Goal: Task Accomplishment & Management: Use online tool/utility

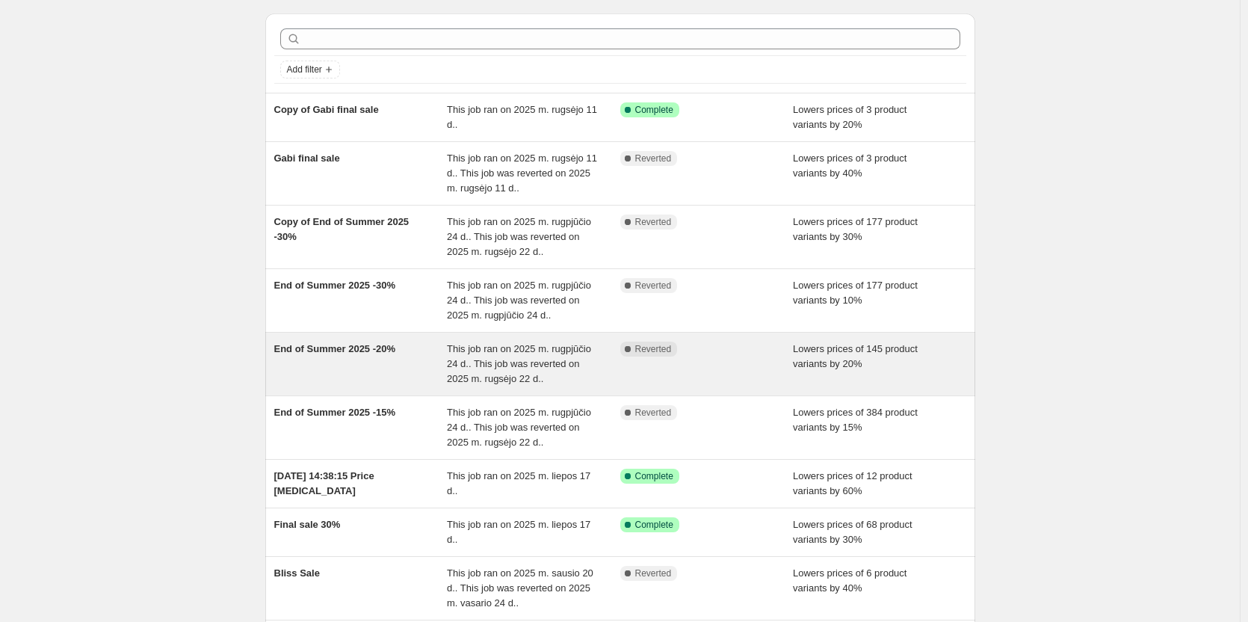
scroll to position [75, 0]
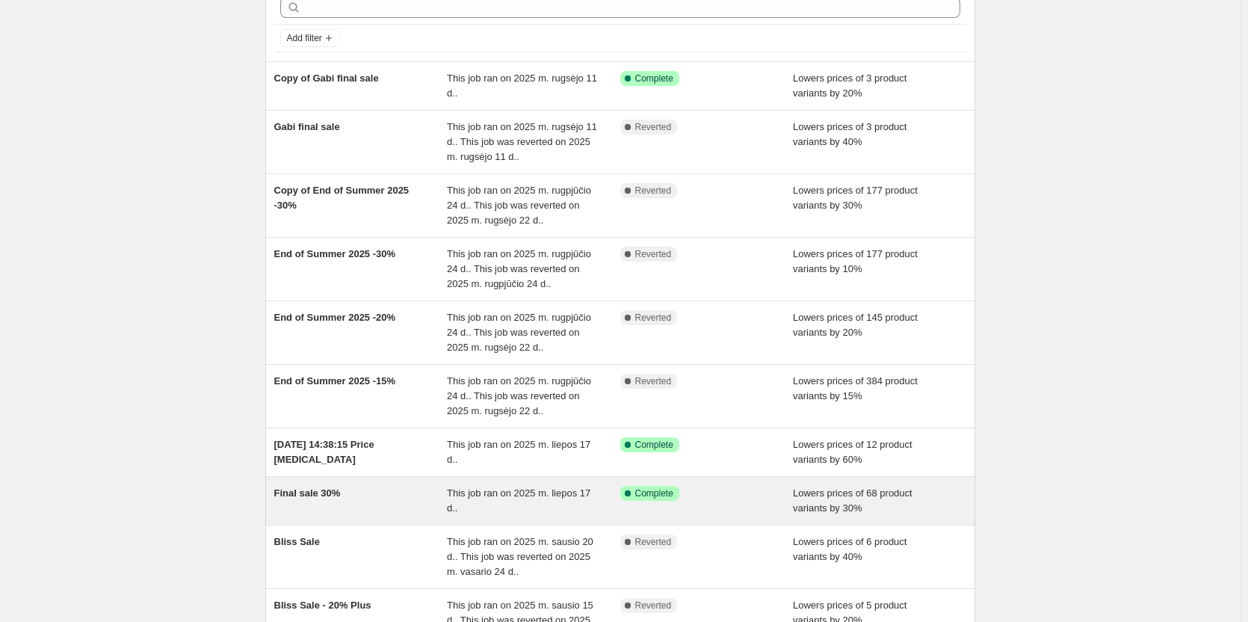
click at [354, 501] on div "Final sale 30%" at bounding box center [360, 501] width 173 height 30
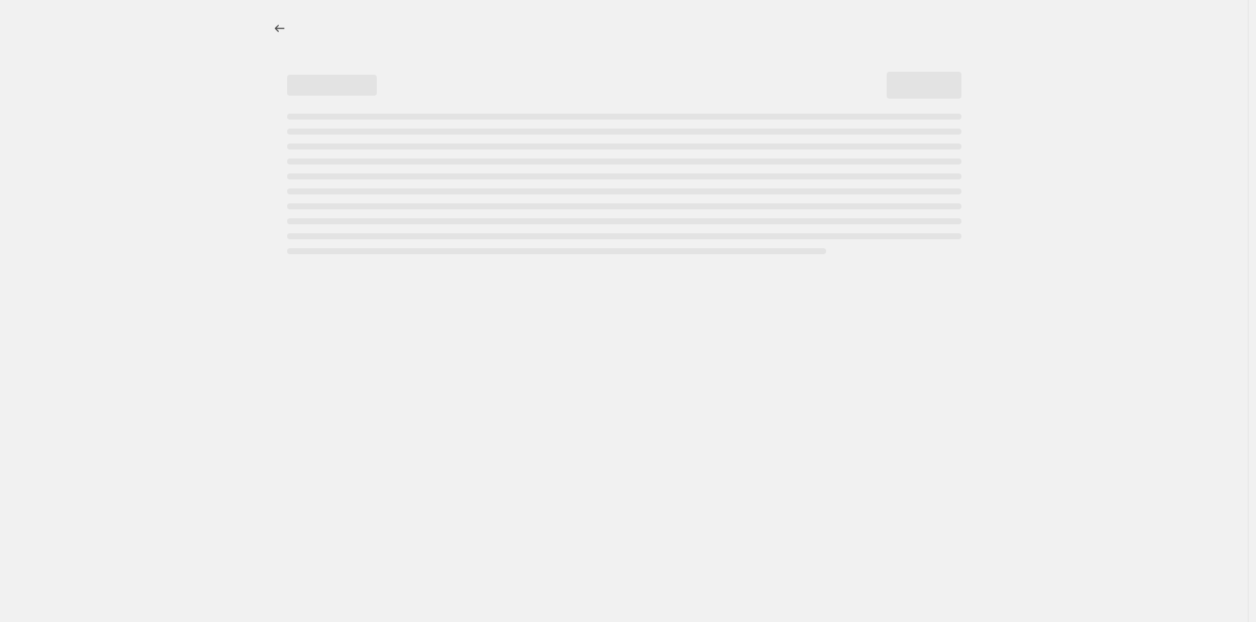
select select "percentage"
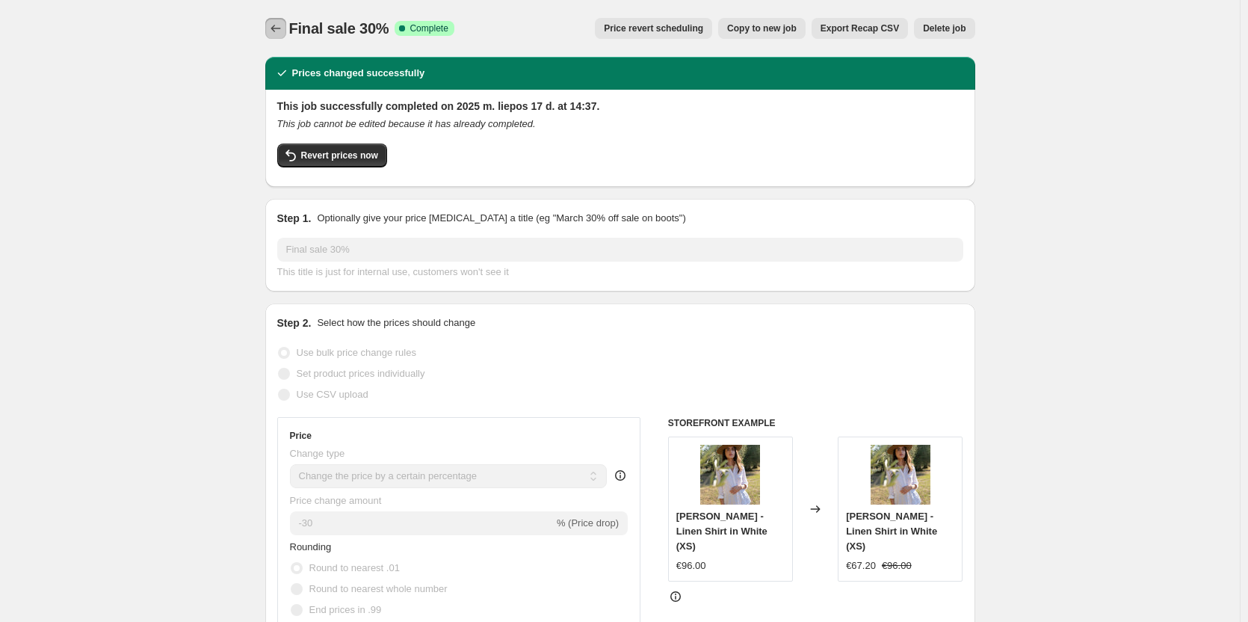
click at [281, 31] on icon "Price change jobs" at bounding box center [275, 28] width 15 height 15
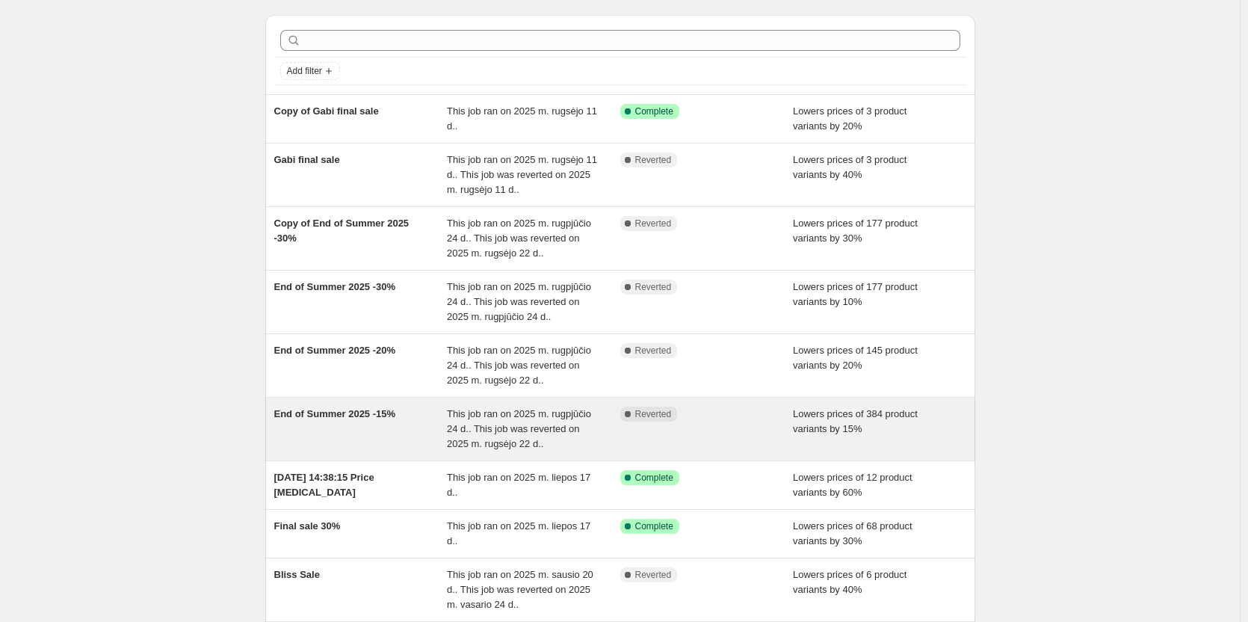
scroll to position [75, 0]
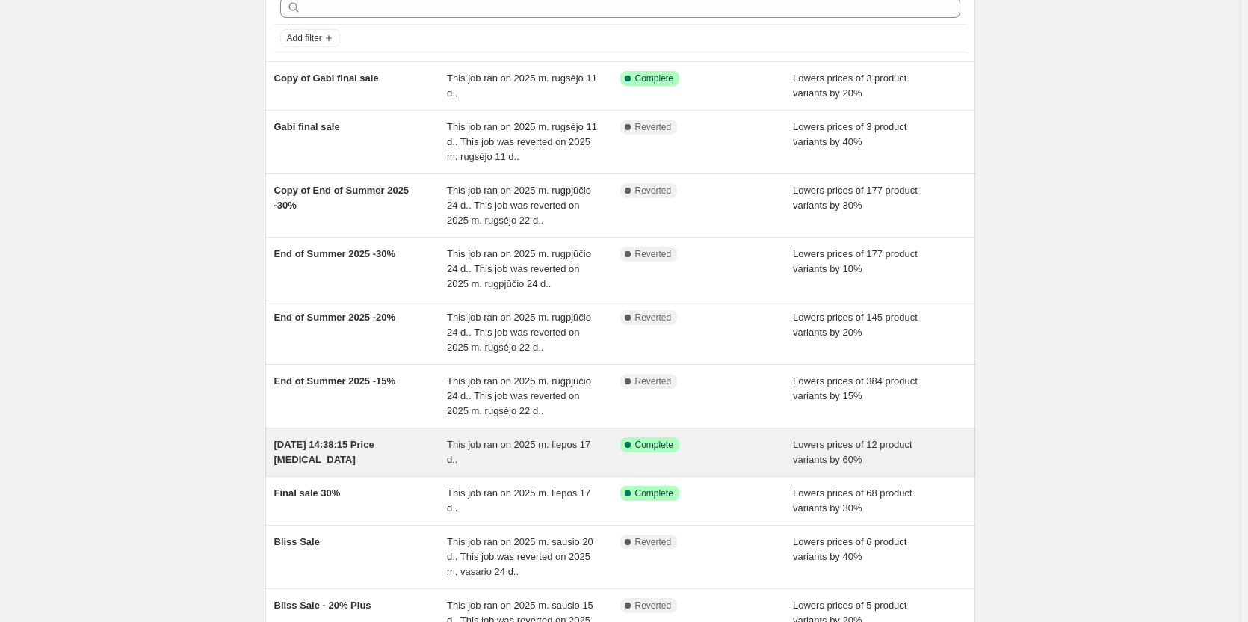
click at [342, 456] on div "2025-07-17 14:38:15 Price change job" at bounding box center [360, 452] width 173 height 30
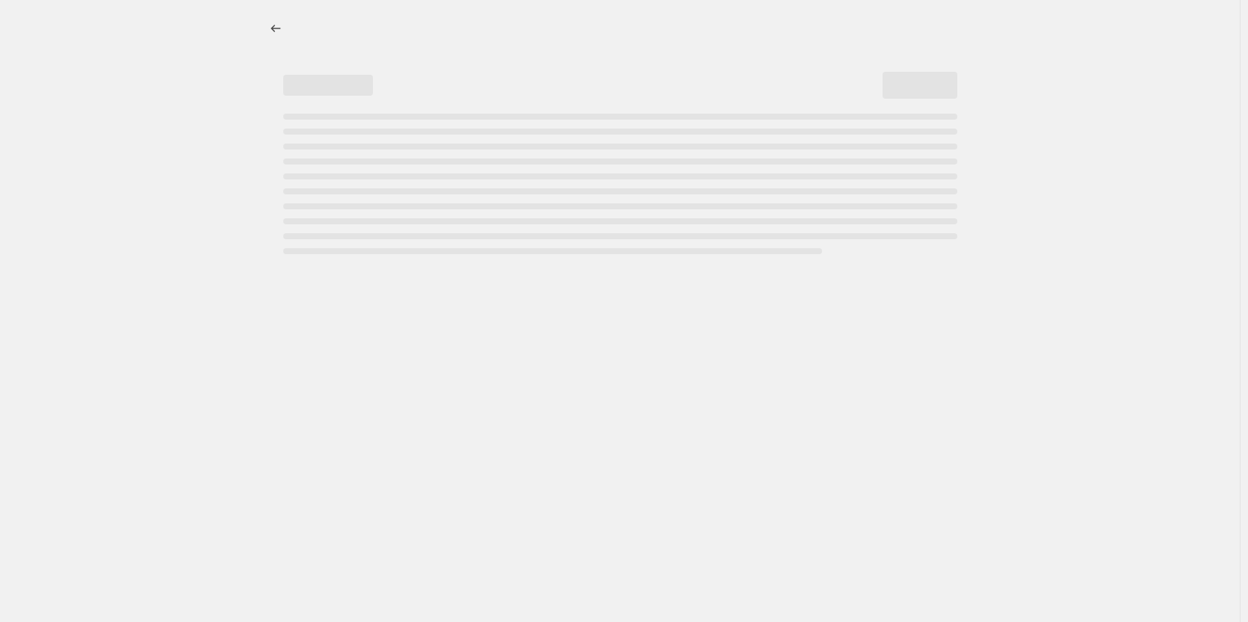
select select "percentage"
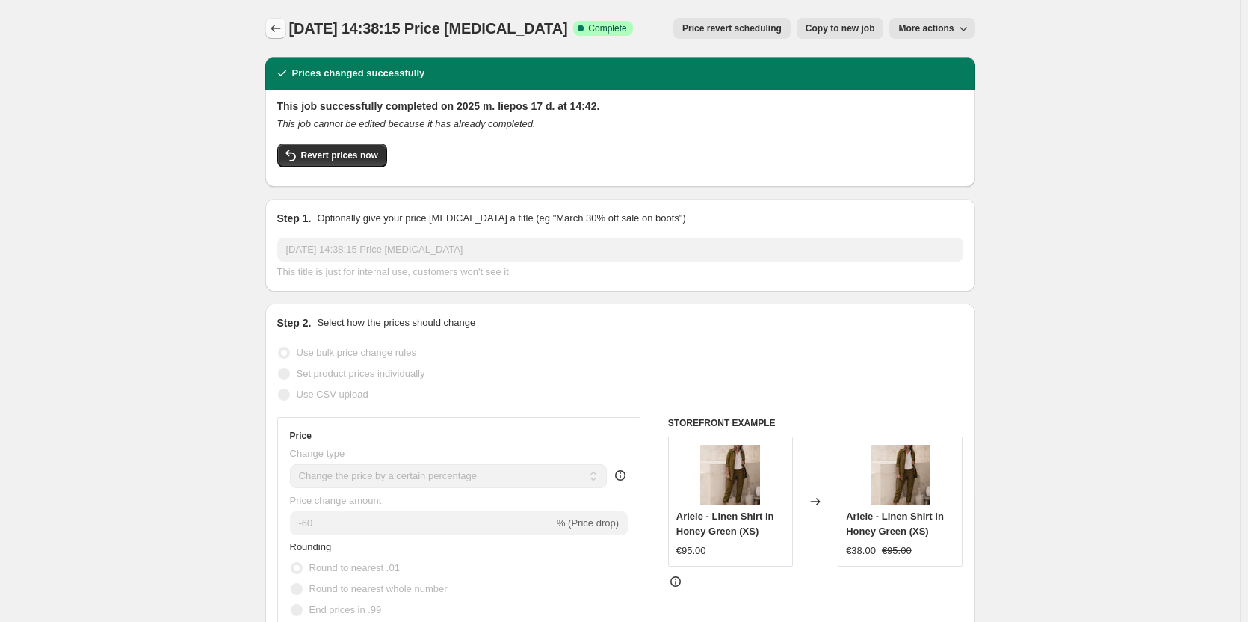
click at [283, 25] on icon "Price change jobs" at bounding box center [275, 28] width 15 height 15
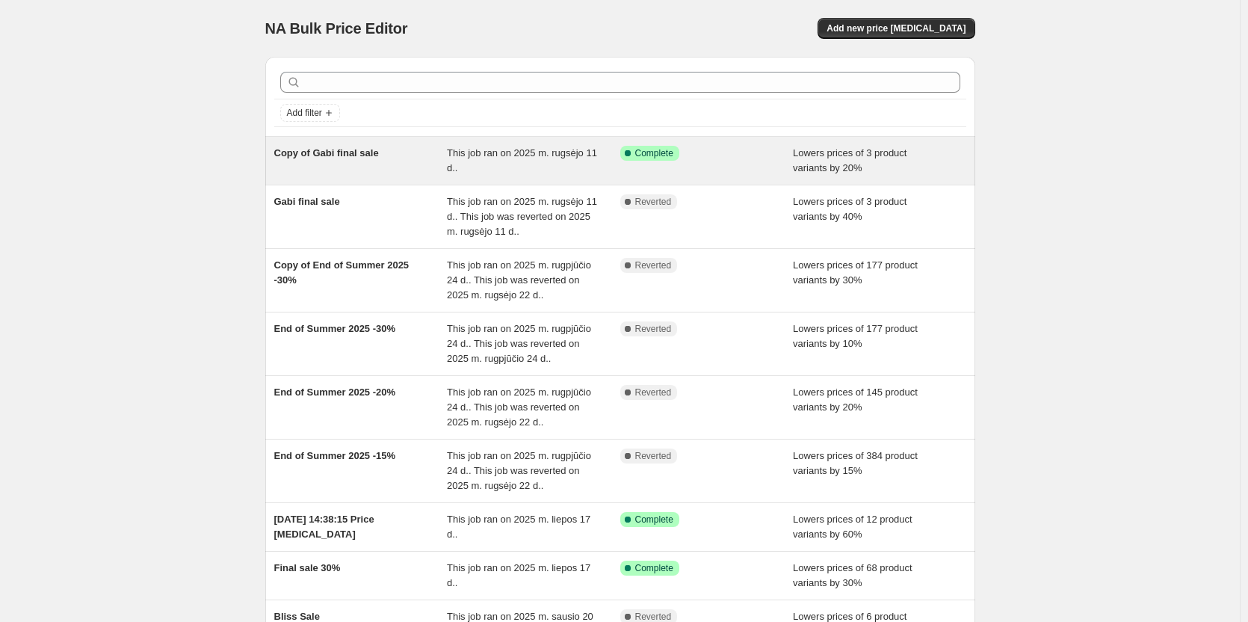
click at [354, 167] on div "Copy of Gabi final sale" at bounding box center [360, 161] width 173 height 30
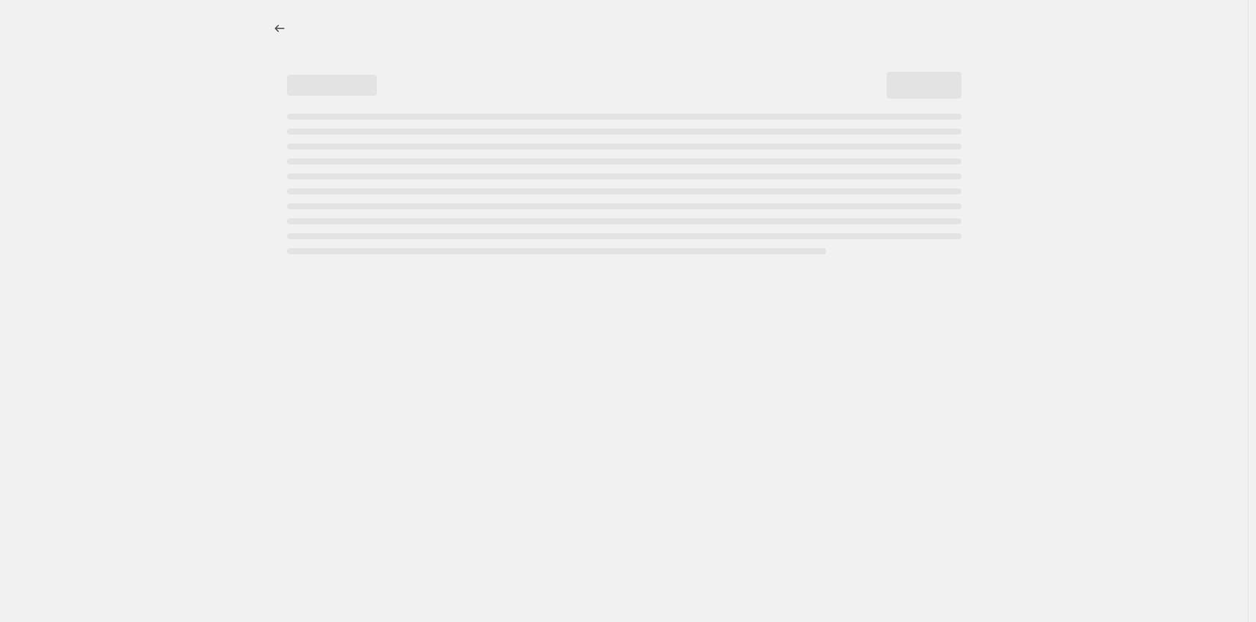
select select "percentage"
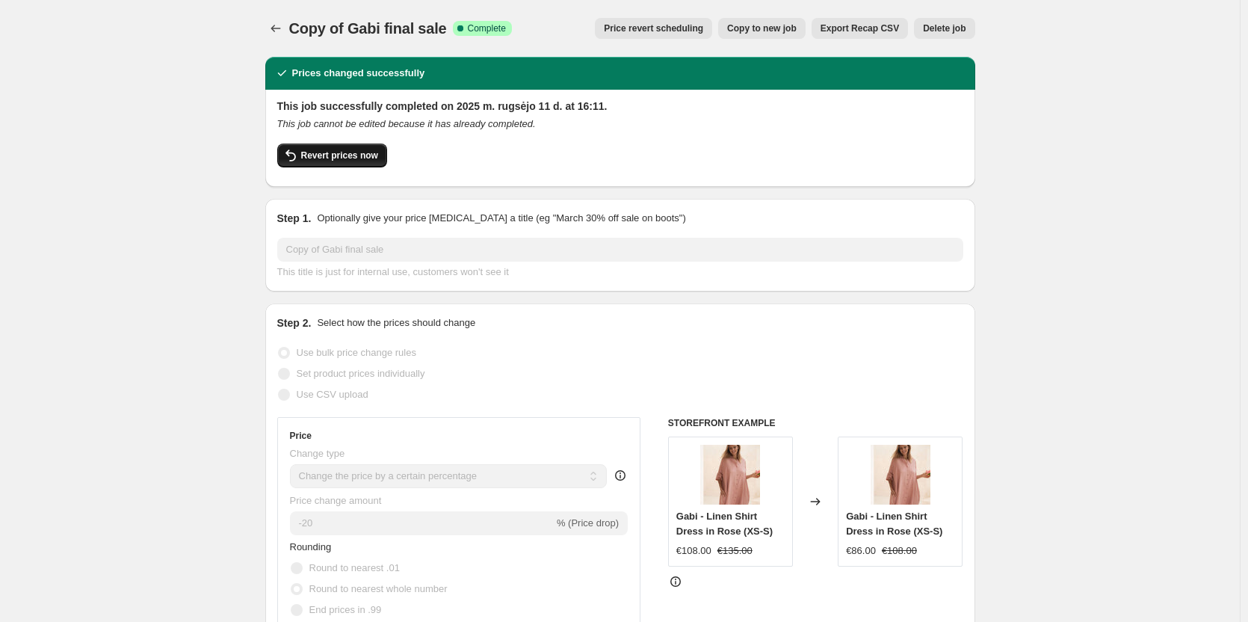
click at [353, 159] on span "Revert prices now" at bounding box center [339, 155] width 77 height 12
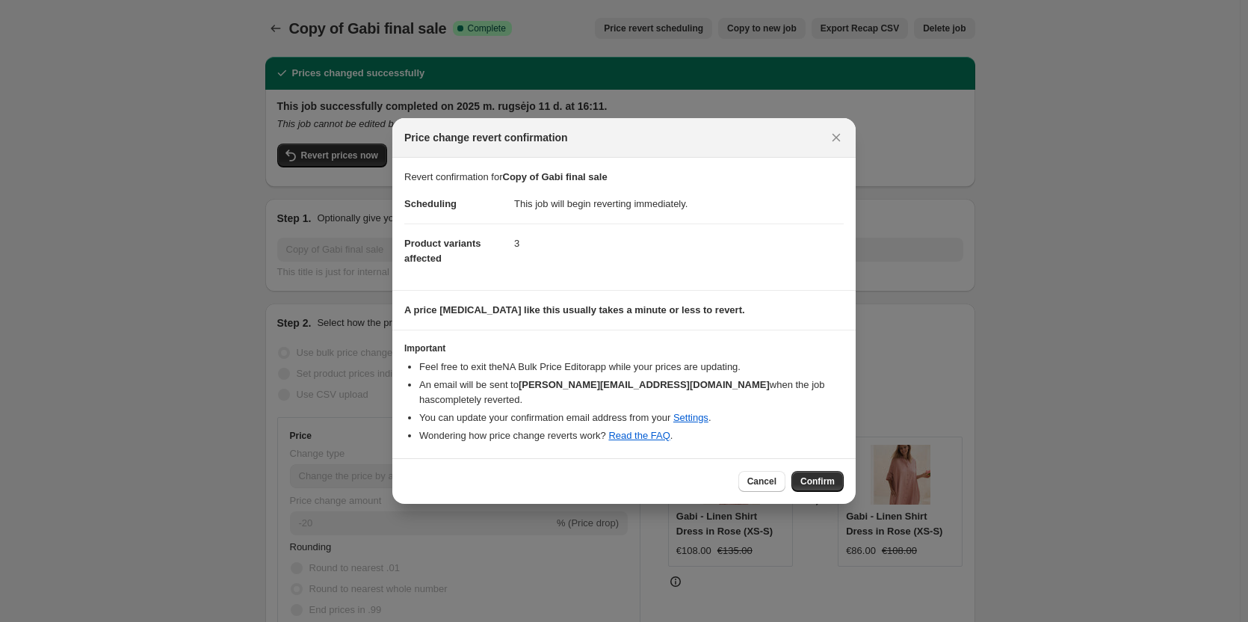
click at [808, 475] on span "Confirm" at bounding box center [817, 481] width 34 height 12
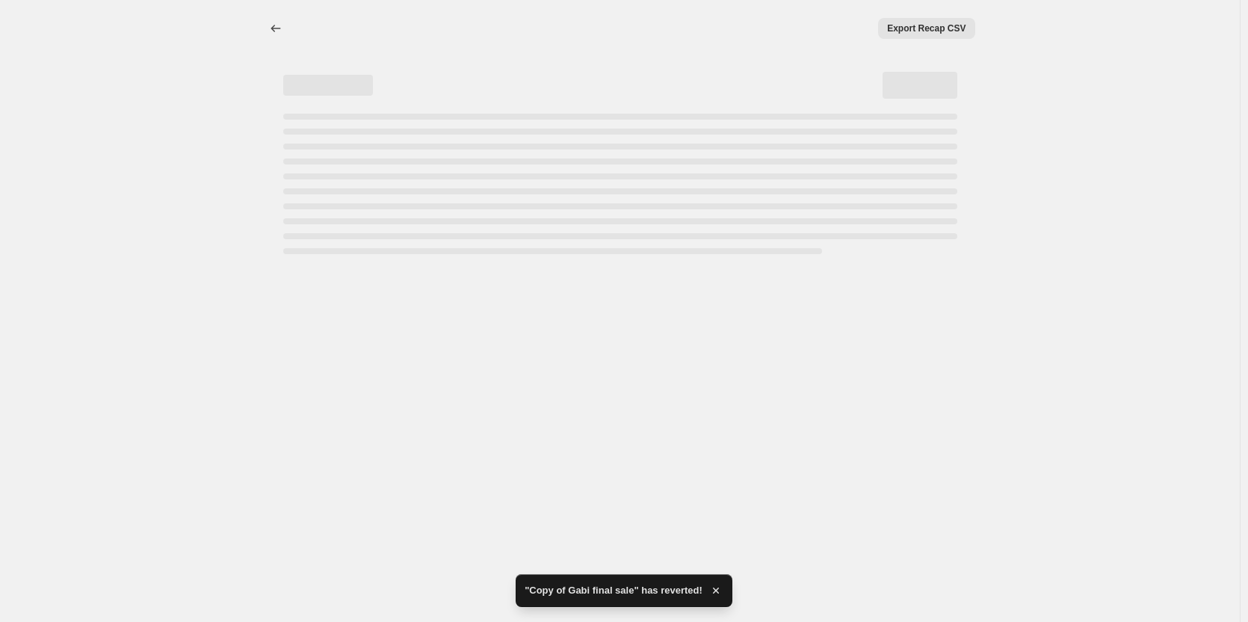
select select "percentage"
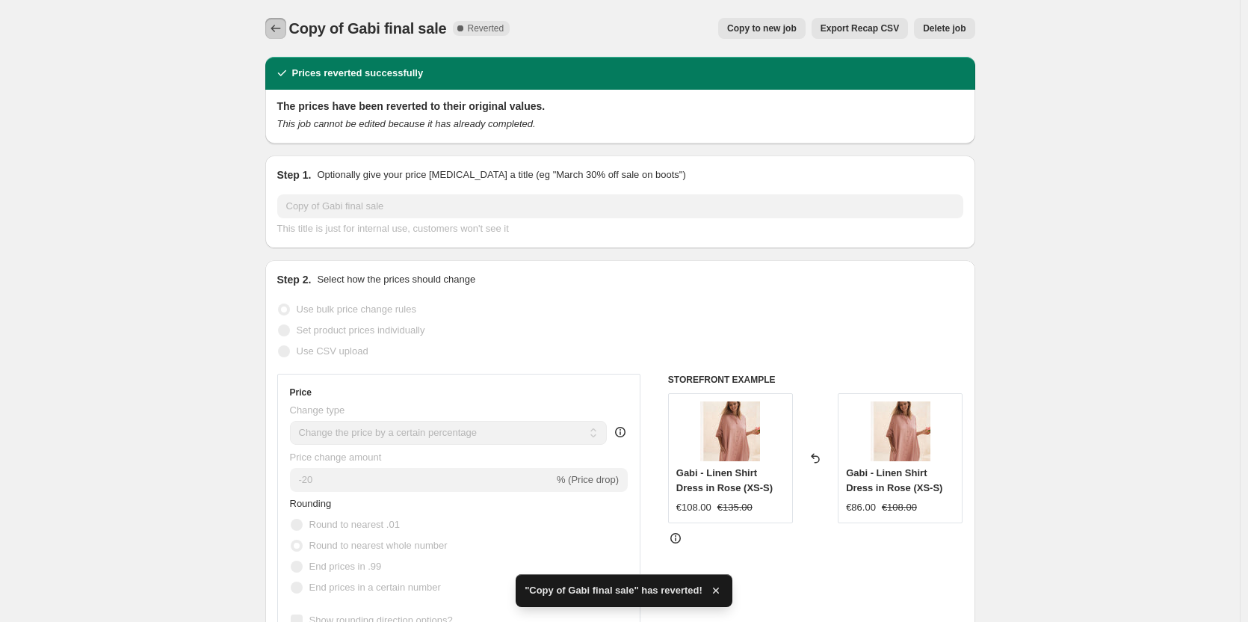
click at [284, 19] on button "Price change jobs" at bounding box center [275, 28] width 21 height 21
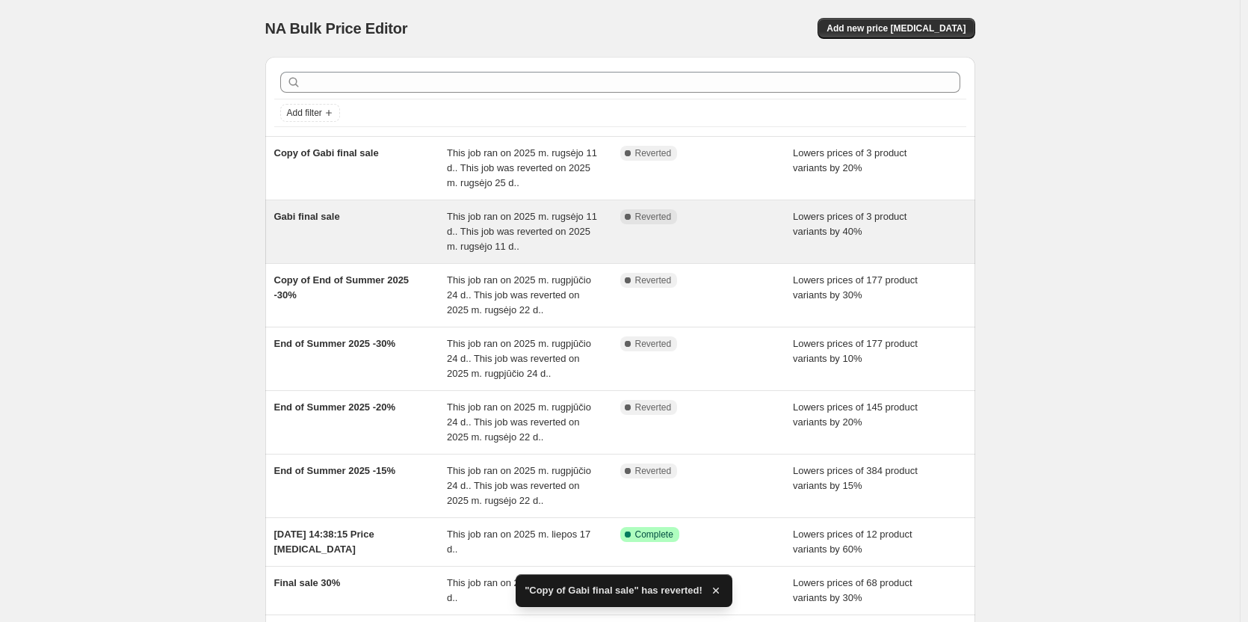
click at [324, 214] on span "Gabi final sale" at bounding box center [307, 216] width 66 height 11
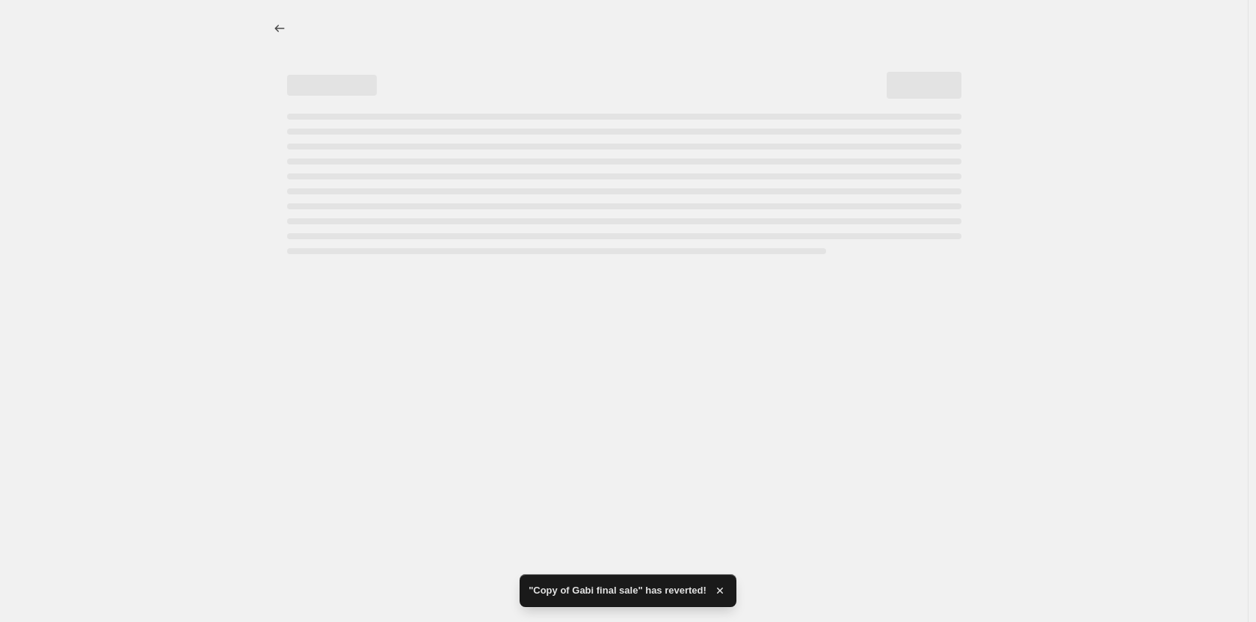
select select "percentage"
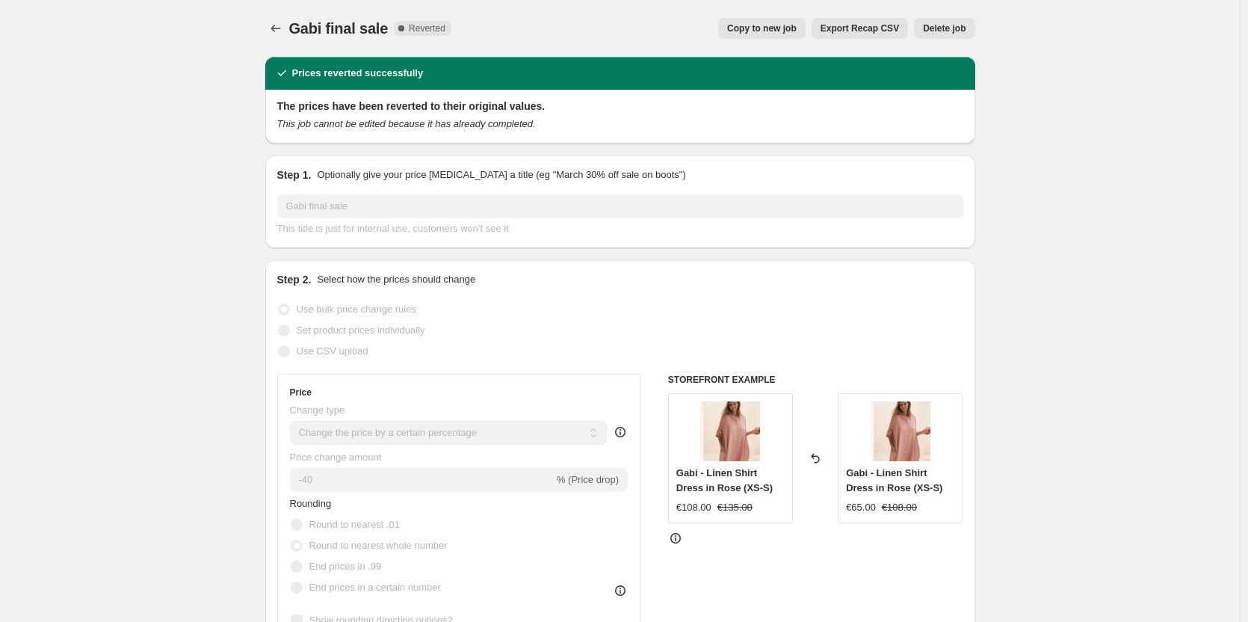
click at [769, 29] on span "Copy to new job" at bounding box center [762, 28] width 70 height 12
select select "percentage"
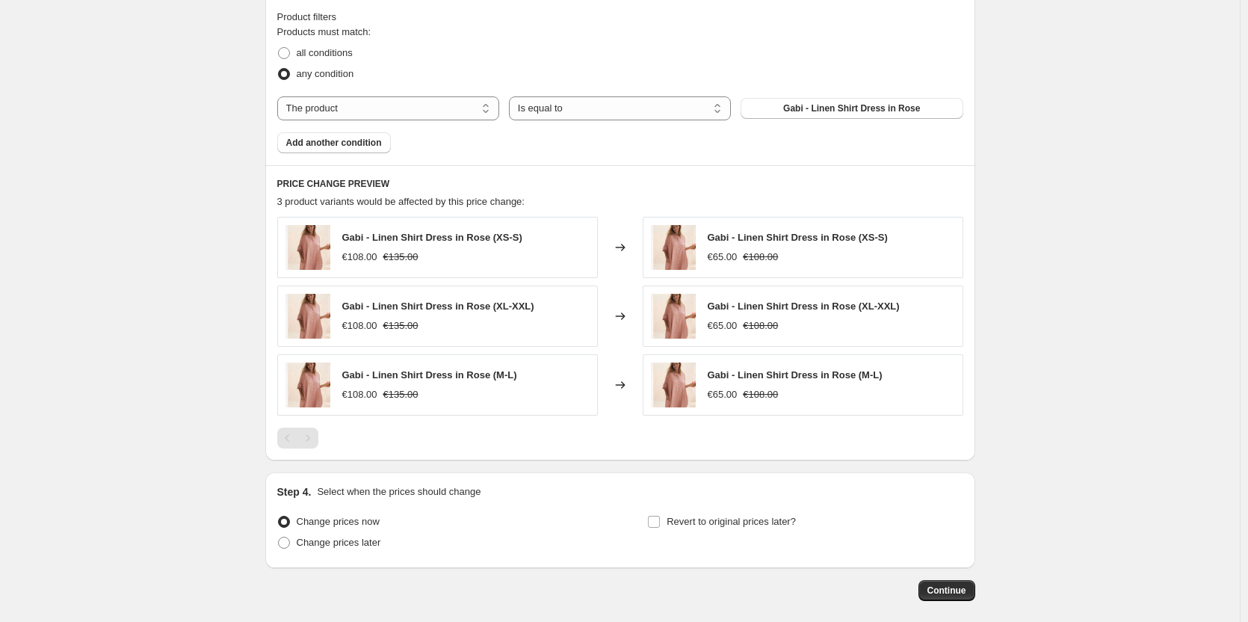
scroll to position [747, 0]
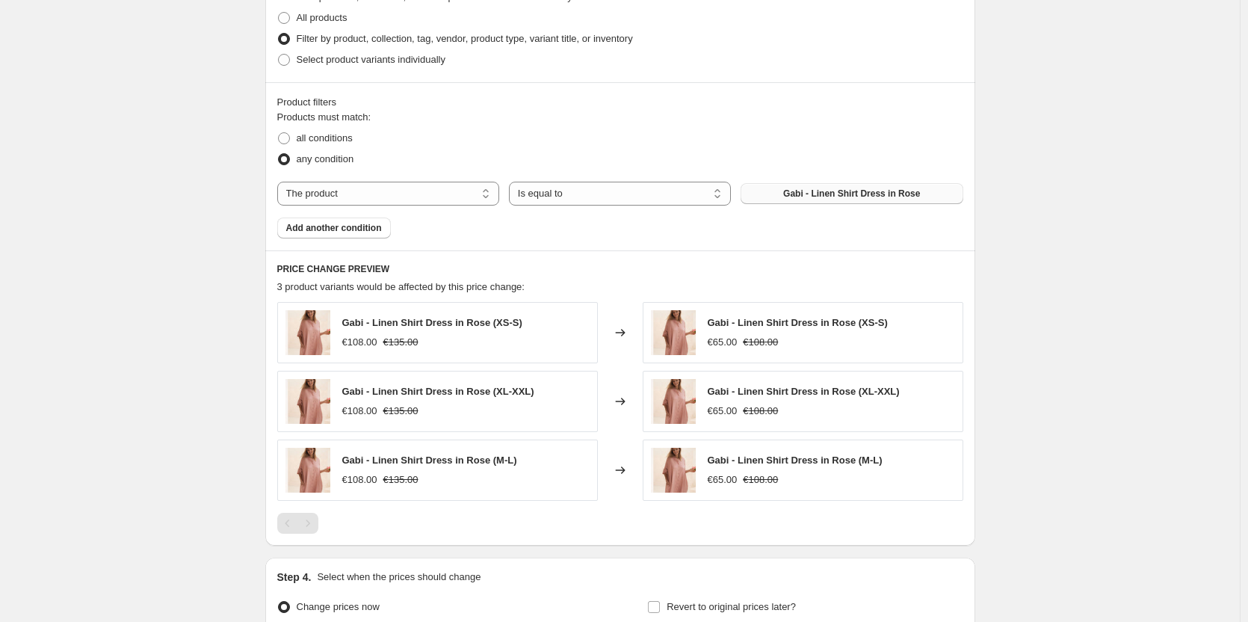
click at [933, 199] on button "Gabi - Linen Shirt Dress in Rose" at bounding box center [852, 193] width 222 height 21
click at [318, 143] on span "all conditions" at bounding box center [325, 137] width 56 height 11
click at [279, 133] on input "all conditions" at bounding box center [278, 132] width 1 height 1
radio input "true"
click at [762, 194] on button "Gabi - Linen Shirt Dress in Rose" at bounding box center [852, 193] width 222 height 21
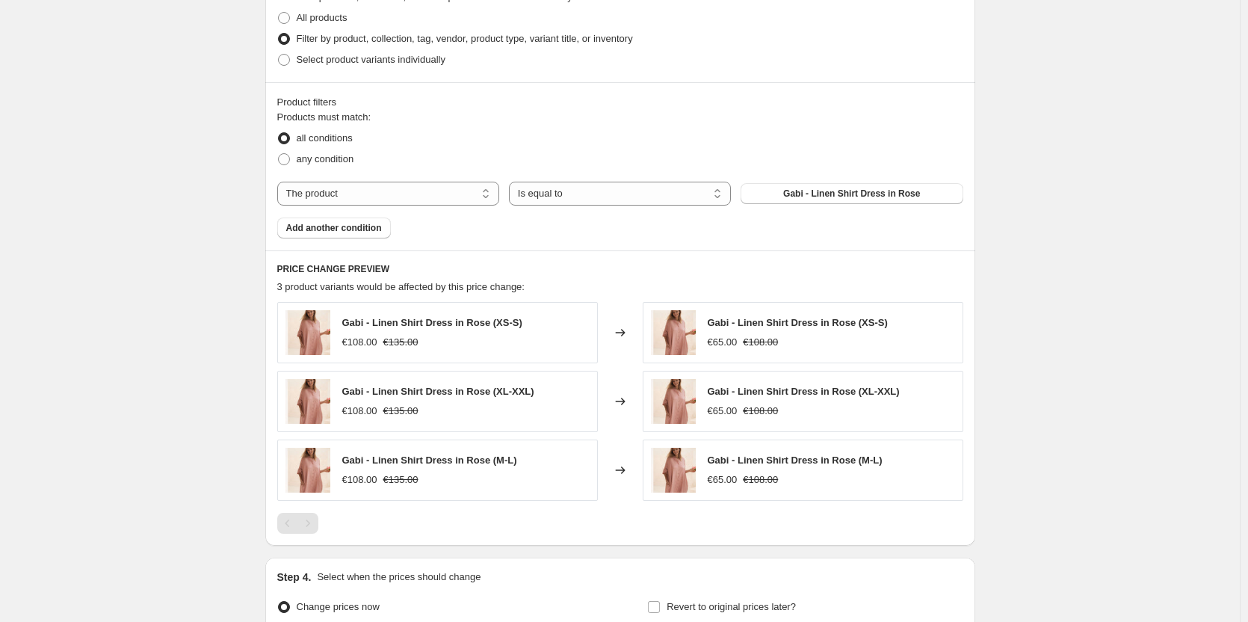
click at [576, 337] on div "Gabi - Linen Shirt Dress in Rose (XS-S) €108.00 €135.00" at bounding box center [437, 332] width 321 height 61
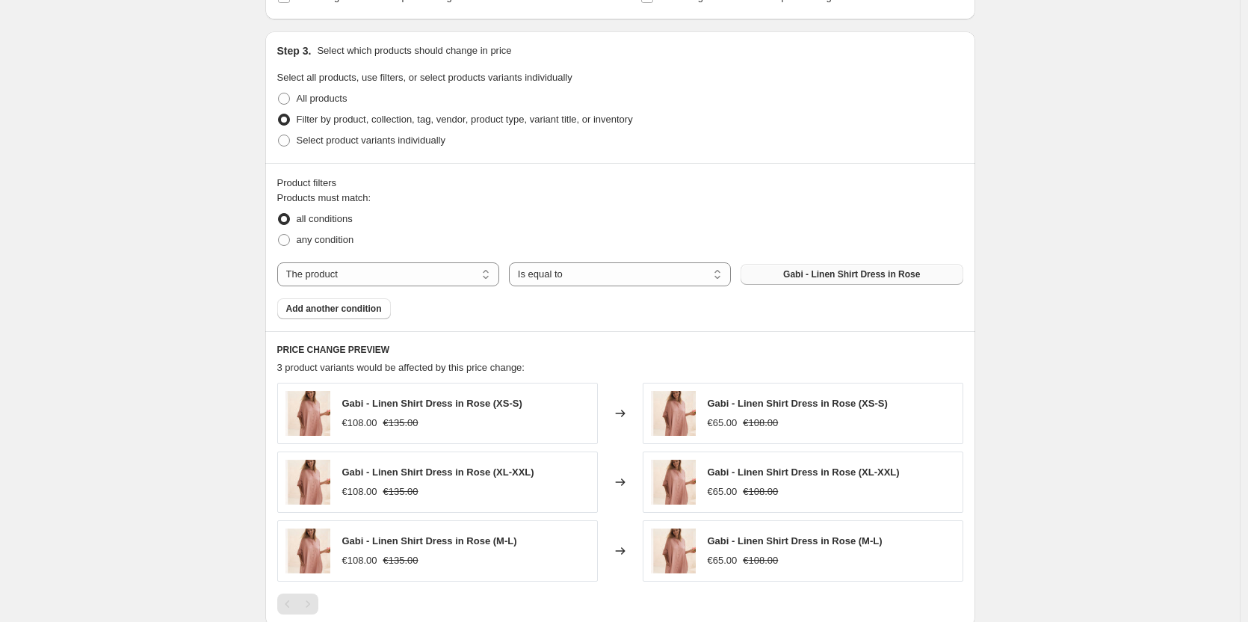
scroll to position [673, 0]
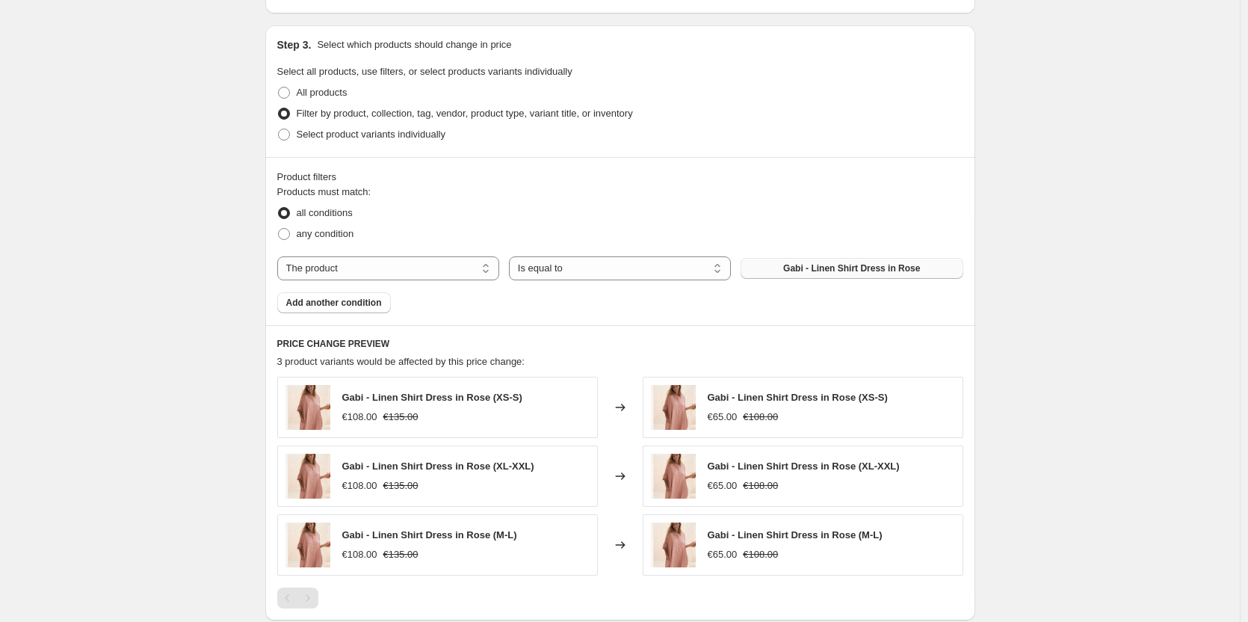
click at [815, 276] on button "Gabi - Linen Shirt Dress in Rose" at bounding box center [852, 268] width 222 height 21
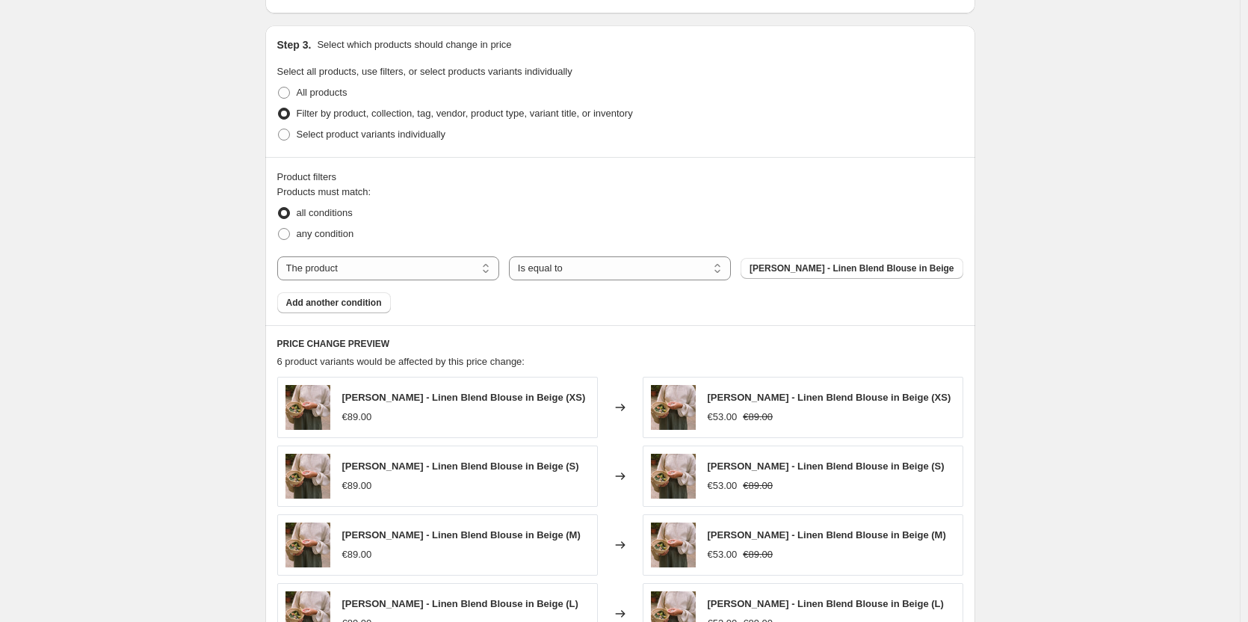
click at [804, 282] on div "Products must match: all conditions any condition The product The product's col…" at bounding box center [620, 249] width 686 height 129
click at [806, 277] on button "Agnes - Linen Blend Blouse in Beige" at bounding box center [852, 268] width 222 height 21
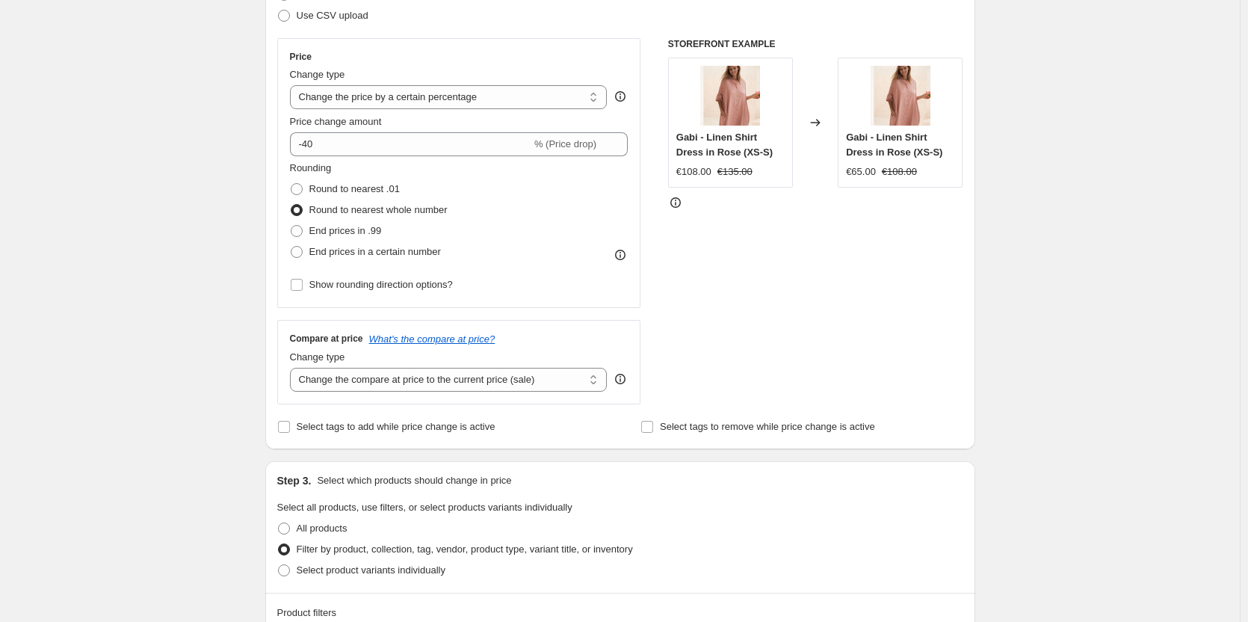
scroll to position [0, 0]
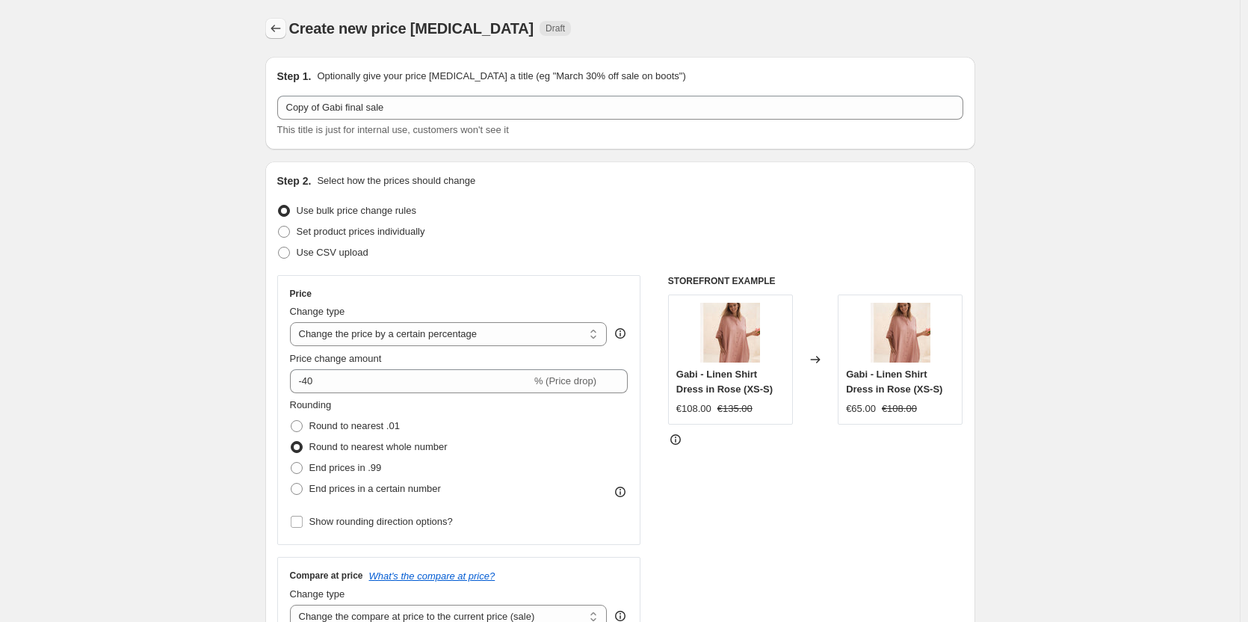
click at [274, 27] on icon "Price change jobs" at bounding box center [275, 28] width 15 height 15
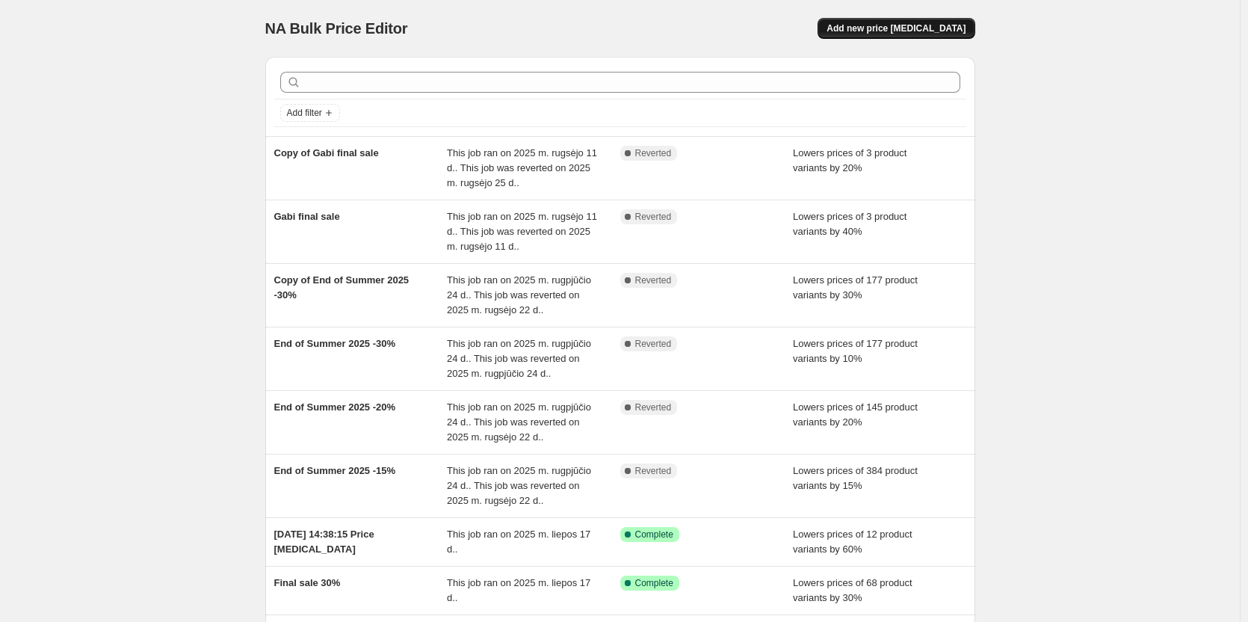
click at [906, 34] on span "Add new price change job" at bounding box center [896, 28] width 139 height 12
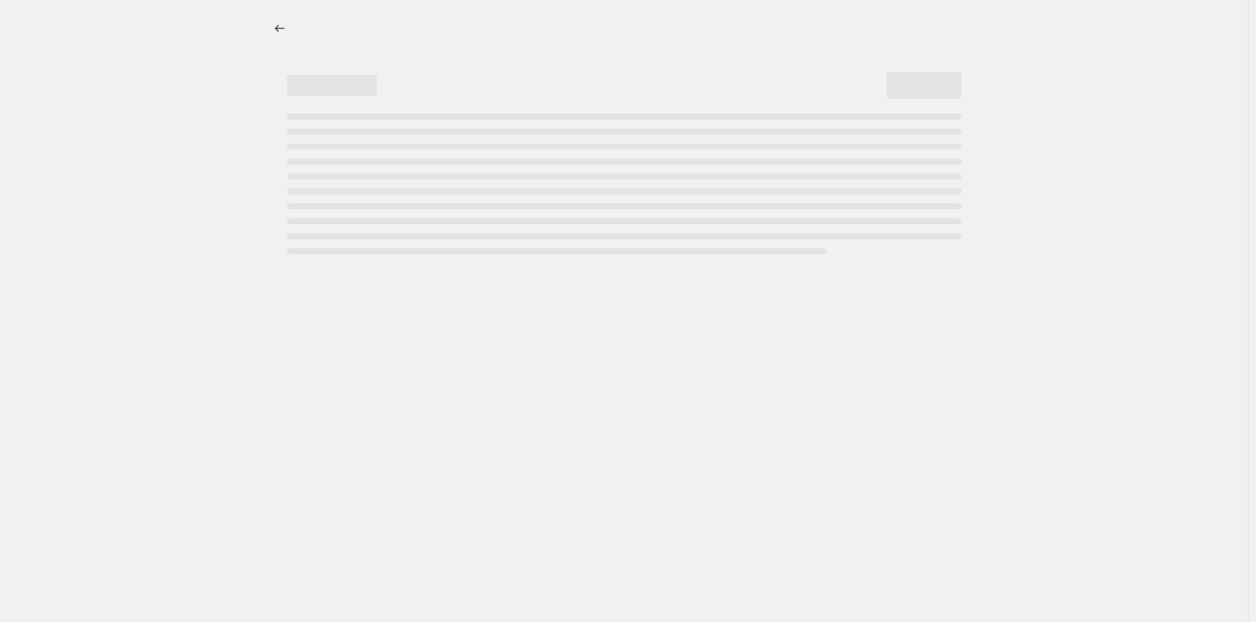
select select "percentage"
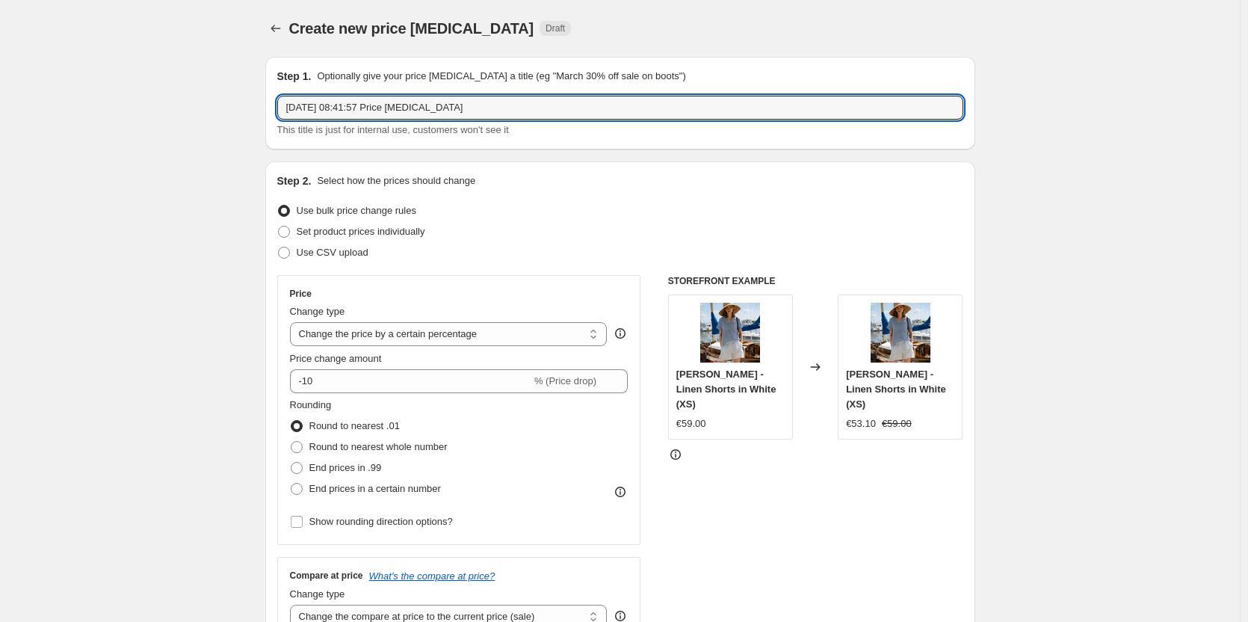
drag, startPoint x: 489, startPoint y: 98, endPoint x: 211, endPoint y: 117, distance: 279.4
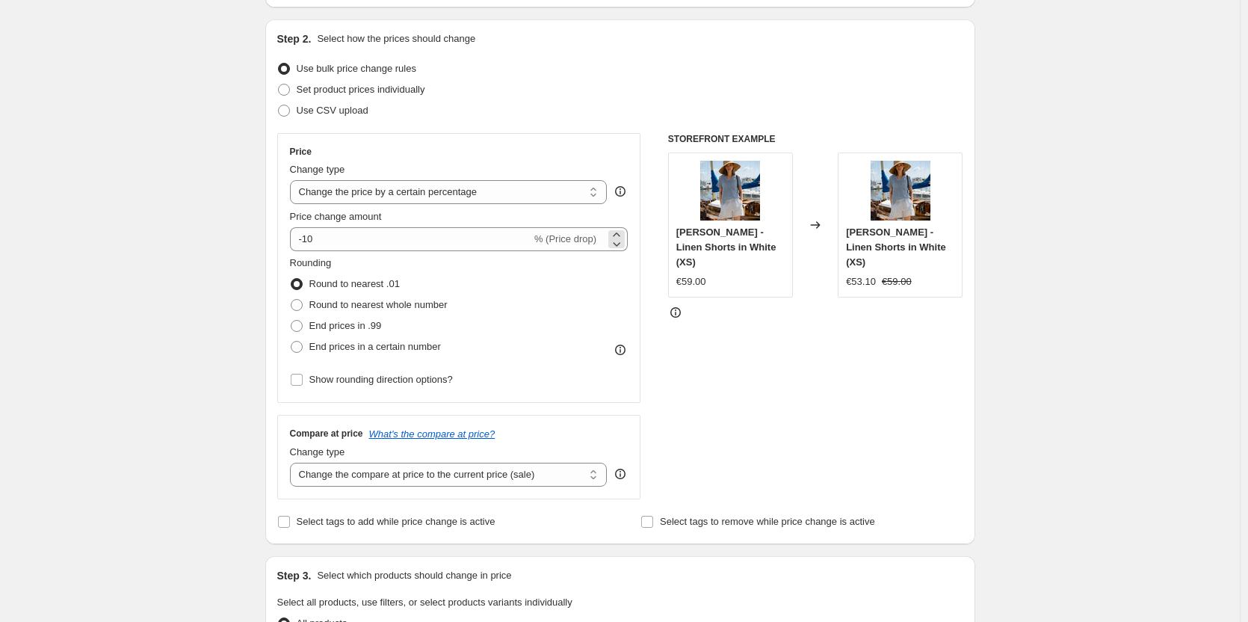
scroll to position [149, 0]
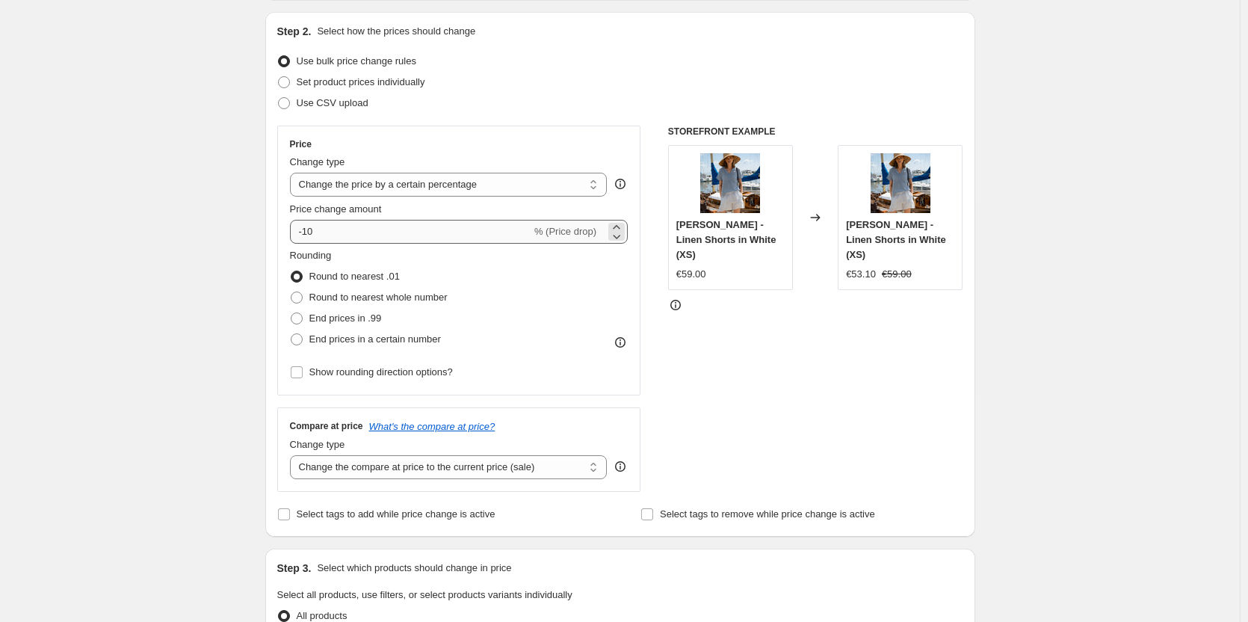
type input "Gabi Final Sale 40%"
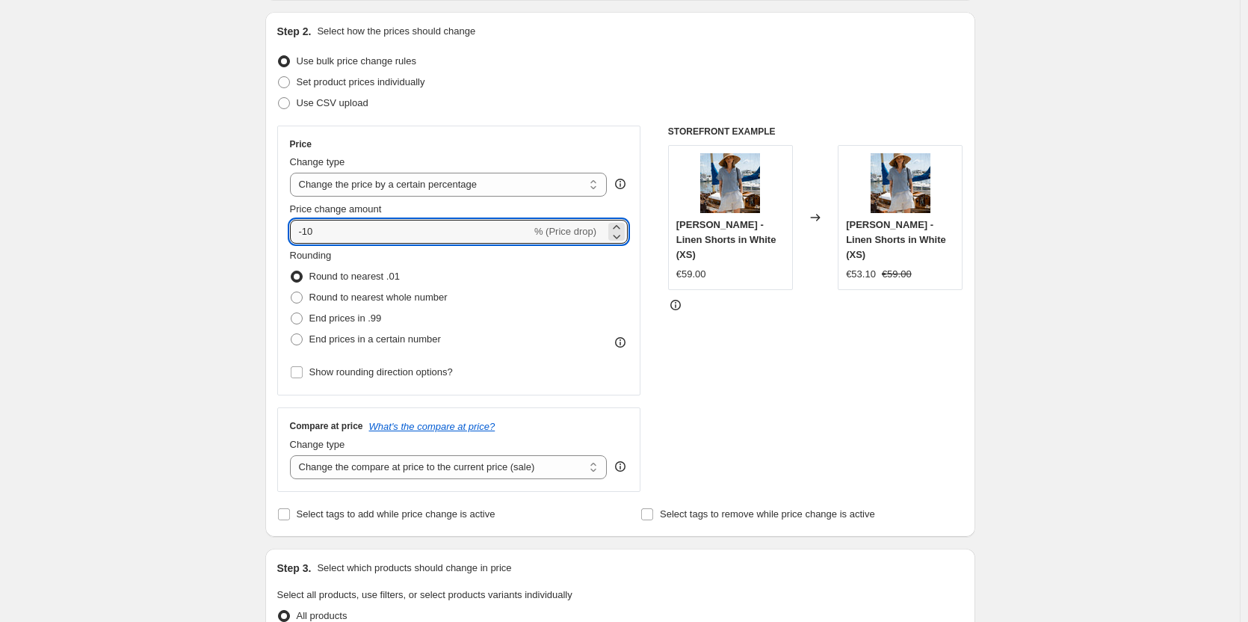
drag, startPoint x: 489, startPoint y: 232, endPoint x: 267, endPoint y: 239, distance: 222.8
click at [267, 239] on div "Step 1. Optionally give your price change job a title (eg "March 30% off sale o…" at bounding box center [614, 574] width 722 height 1358
type input "-40"
click at [755, 395] on div "STOREFRONT EXAMPLE Emma - Linen Shorts in White (XS) €59.00 Changed to Emma - L…" at bounding box center [815, 309] width 295 height 366
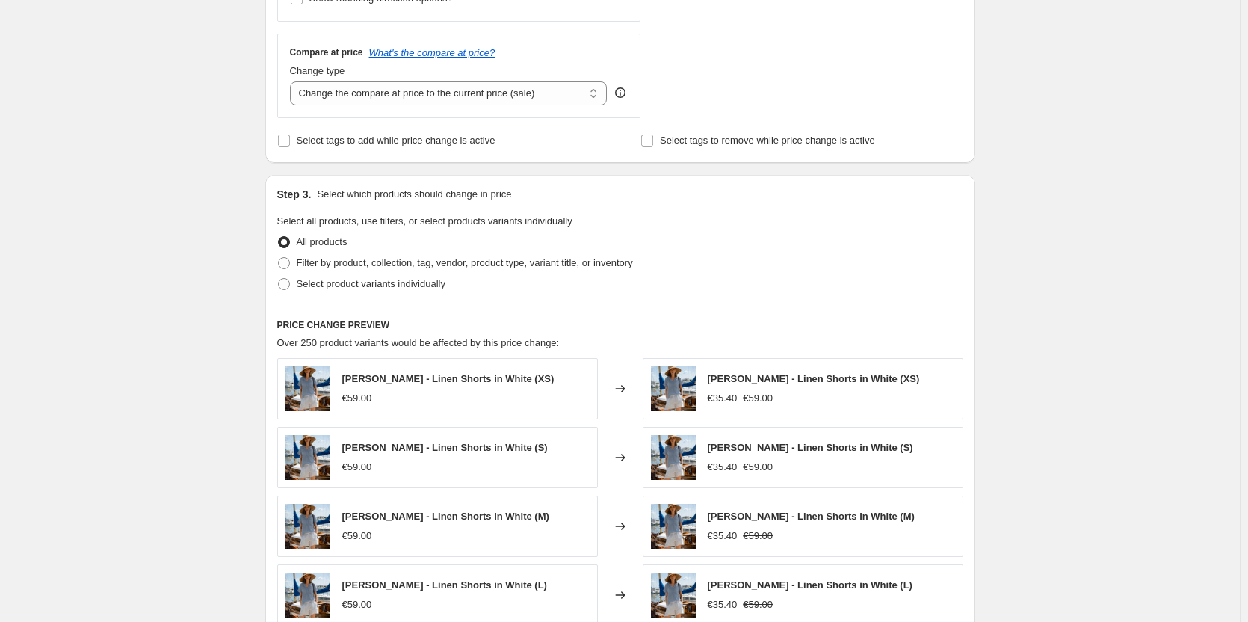
scroll to position [598, 0]
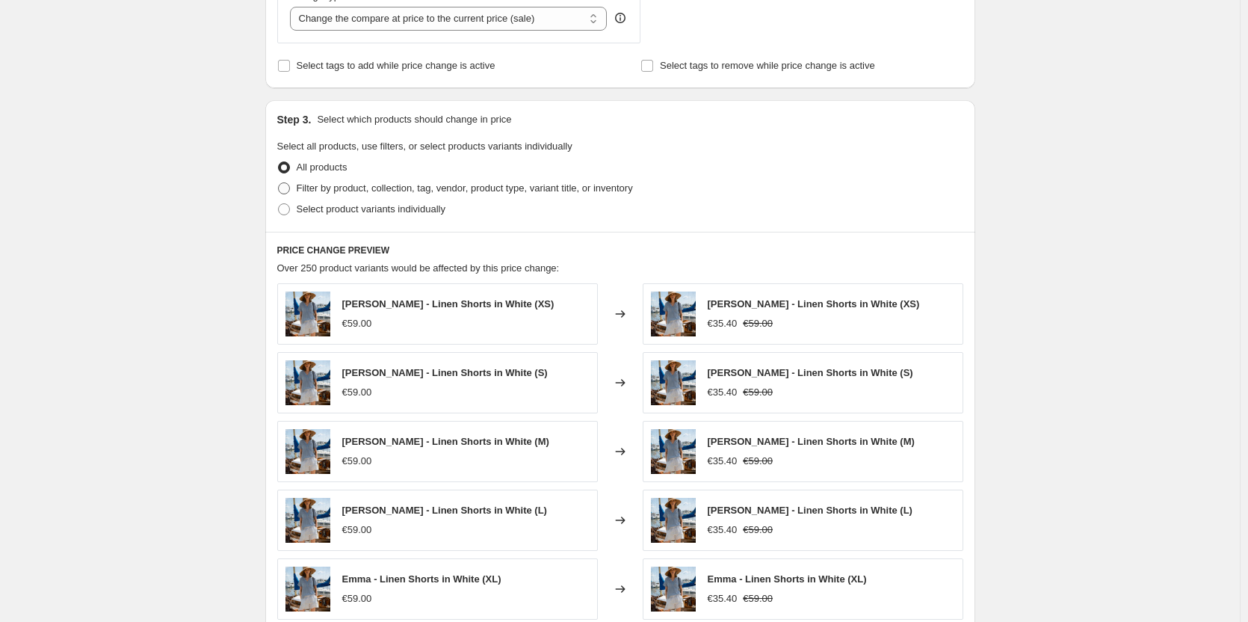
click at [407, 191] on span "Filter by product, collection, tag, vendor, product type, variant title, or inv…" at bounding box center [465, 187] width 336 height 11
click at [279, 183] on input "Filter by product, collection, tag, vendor, product type, variant title, or inv…" at bounding box center [278, 182] width 1 height 1
radio input "true"
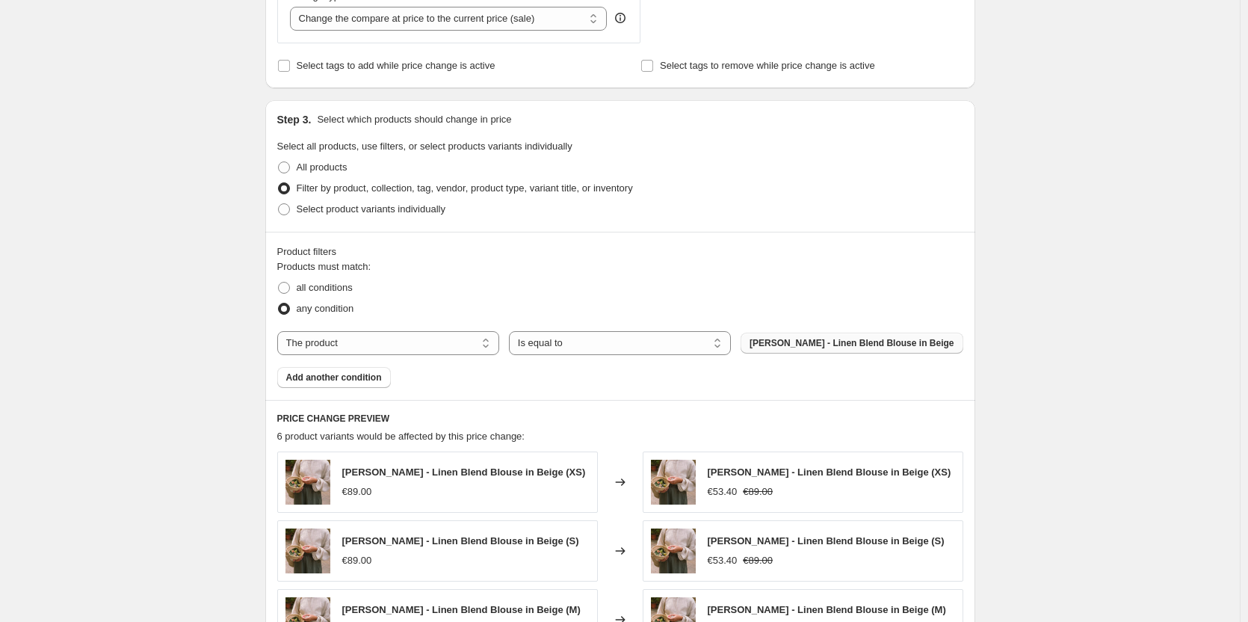
click at [828, 342] on span "Agnes - Linen Blend Blouse in Beige" at bounding box center [852, 343] width 204 height 12
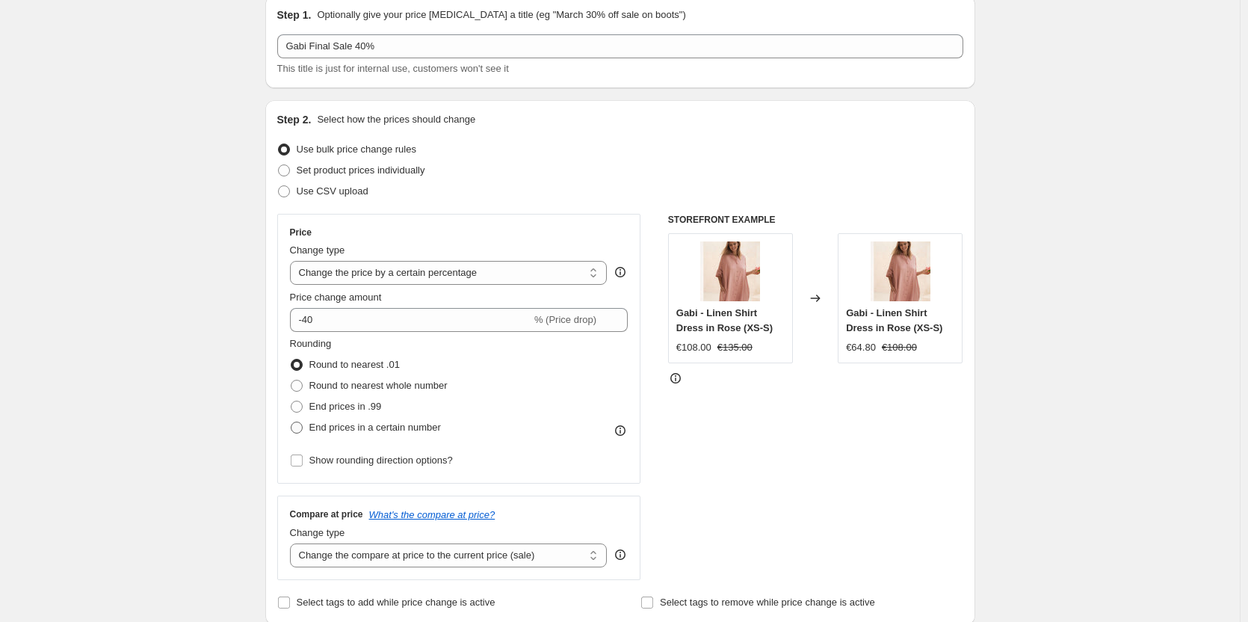
scroll to position [0, 0]
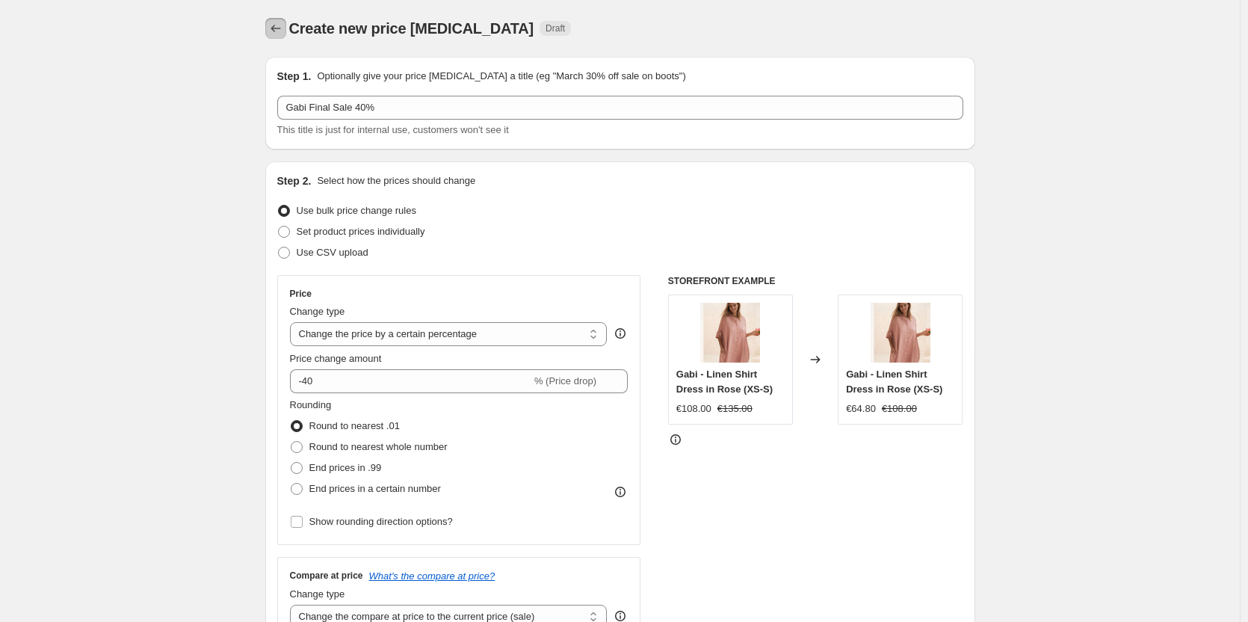
click at [282, 23] on icon "Price change jobs" at bounding box center [275, 28] width 15 height 15
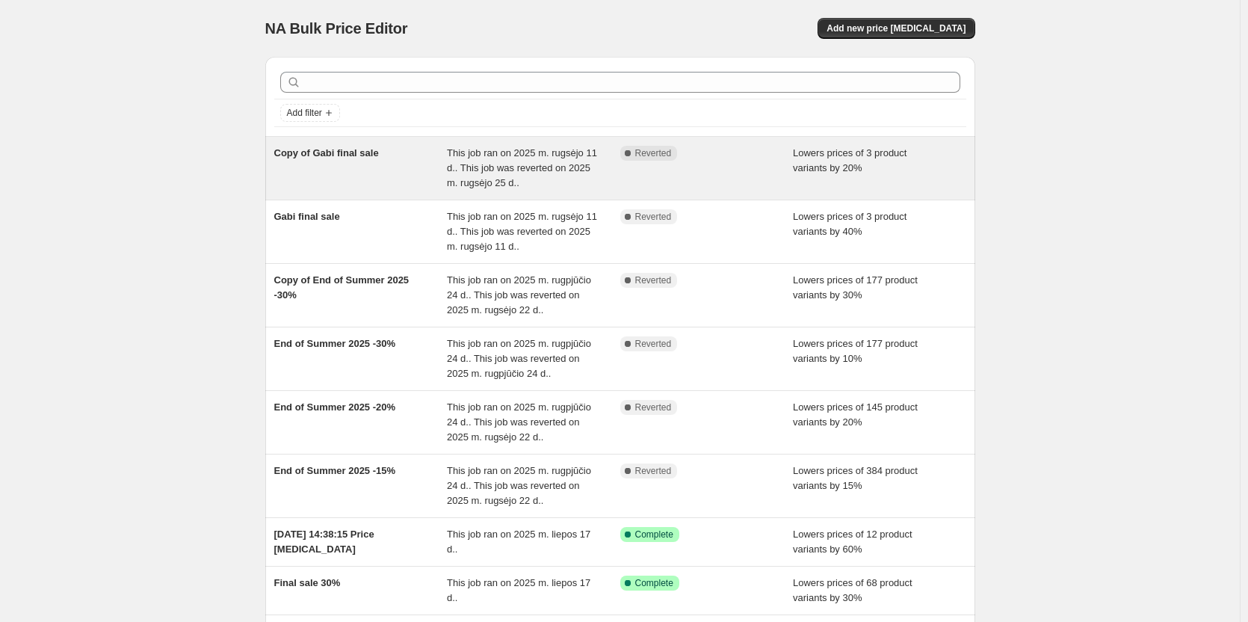
click at [404, 145] on div "Copy of Gabi final sale This job ran on 2025 m. rugsėjo 11 d.. This job was rev…" at bounding box center [620, 168] width 710 height 63
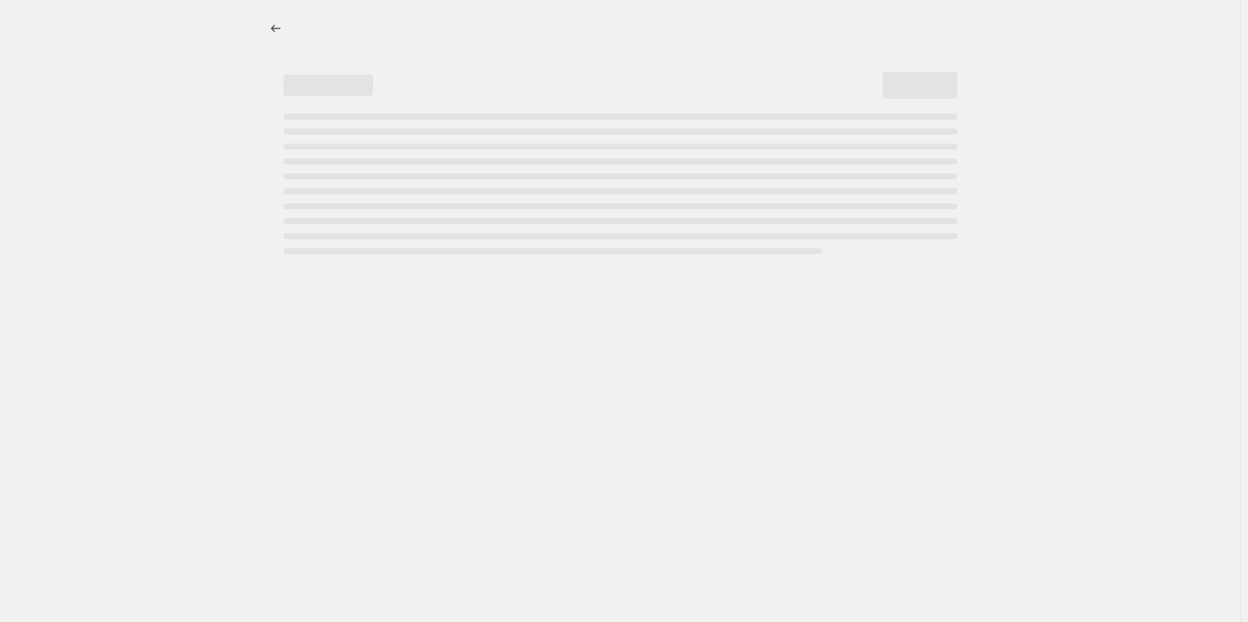
select select "percentage"
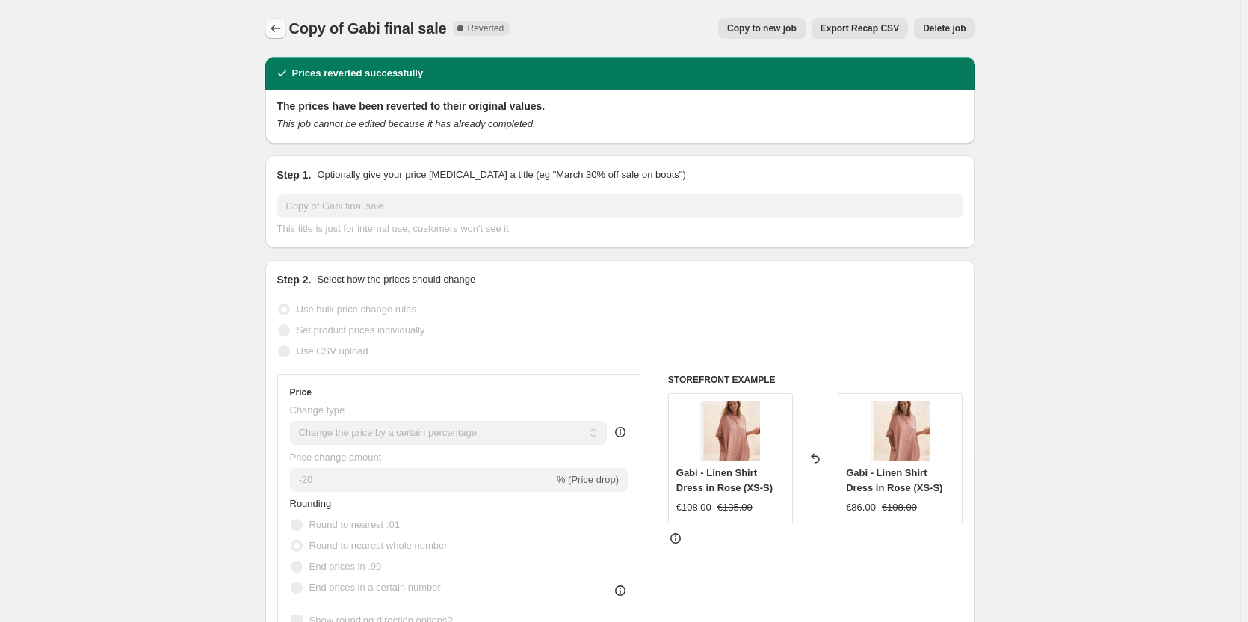
click at [271, 23] on icon "Price change jobs" at bounding box center [275, 28] width 15 height 15
